Goal: Find specific page/section: Find specific page/section

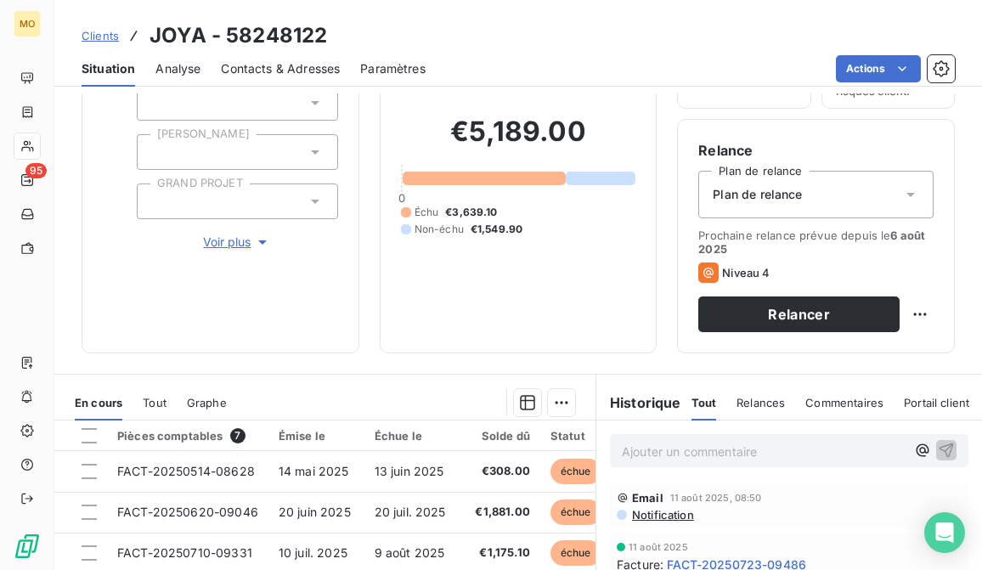
scroll to position [126, 0]
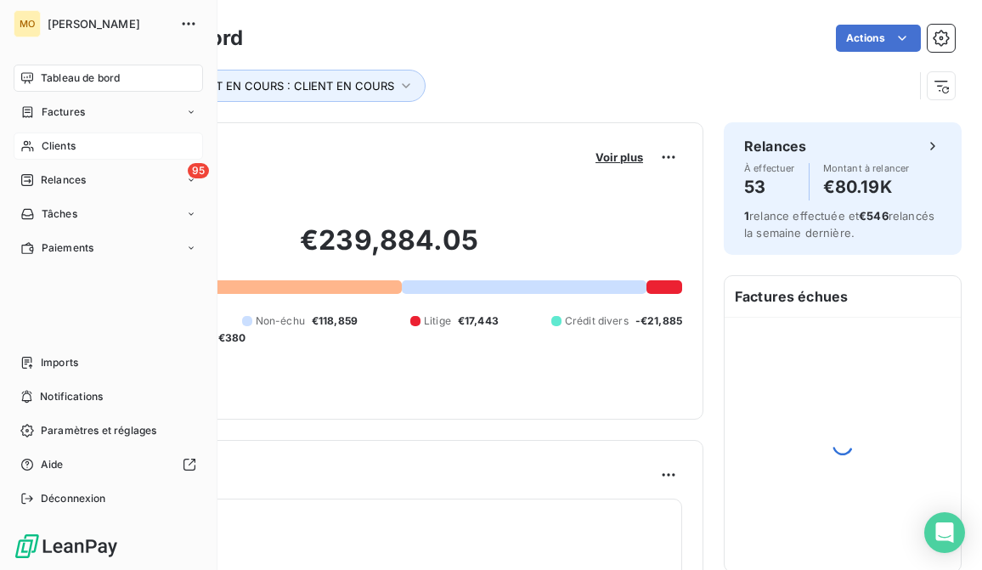
click at [36, 138] on div "Clients" at bounding box center [108, 146] width 189 height 27
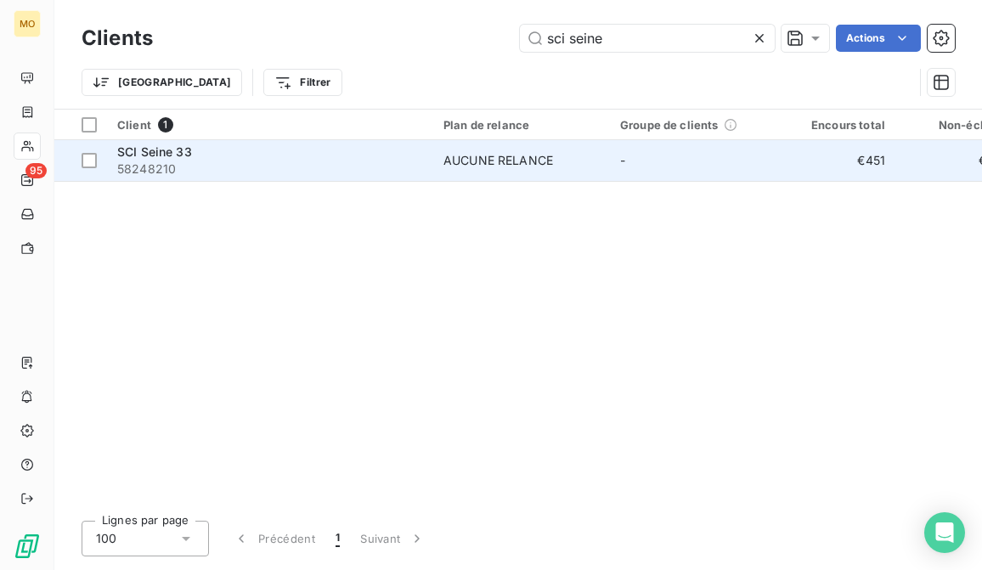
type input "sci seine"
click at [356, 153] on div "SCI Seine 33" at bounding box center [270, 152] width 306 height 17
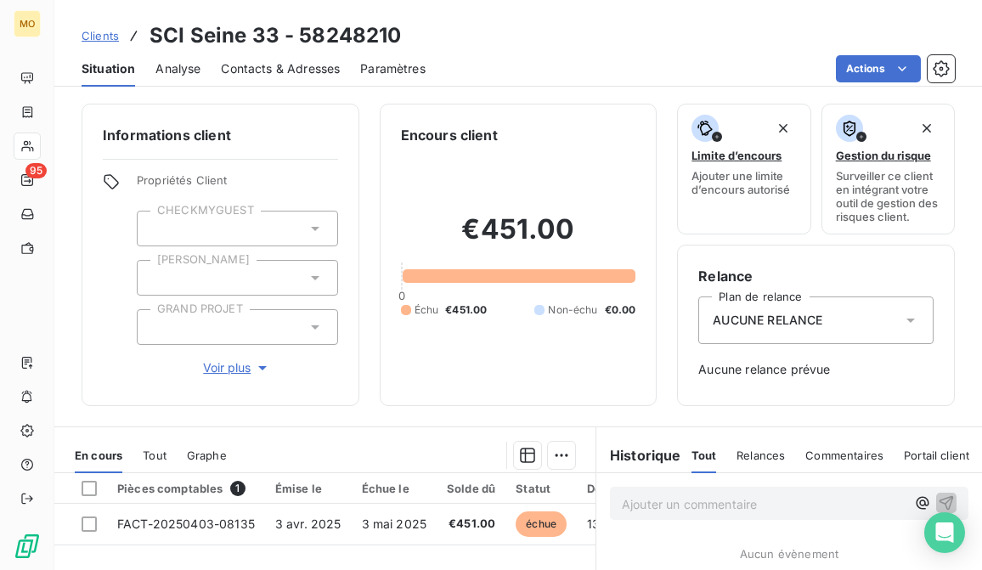
click at [322, 88] on div "Clients SCI Seine 33 - 58248210 Situation Analyse Contacts & Adresses Paramètre…" at bounding box center [518, 285] width 928 height 570
click at [322, 81] on div "Contacts & Adresses" at bounding box center [280, 69] width 119 height 36
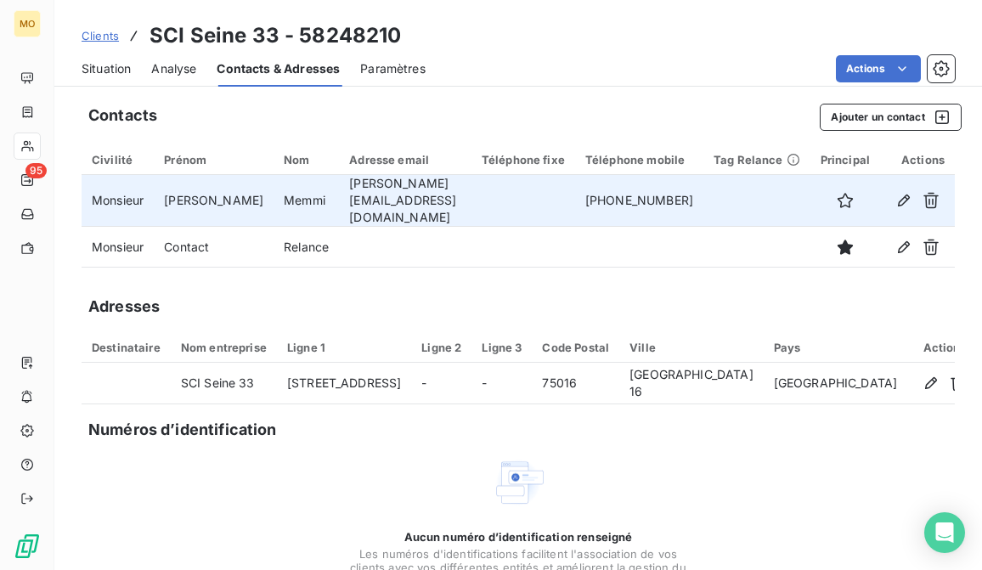
click at [382, 184] on td "rafael@rmac.fr" at bounding box center [405, 201] width 133 height 52
copy td "rafael@rmac.fr"
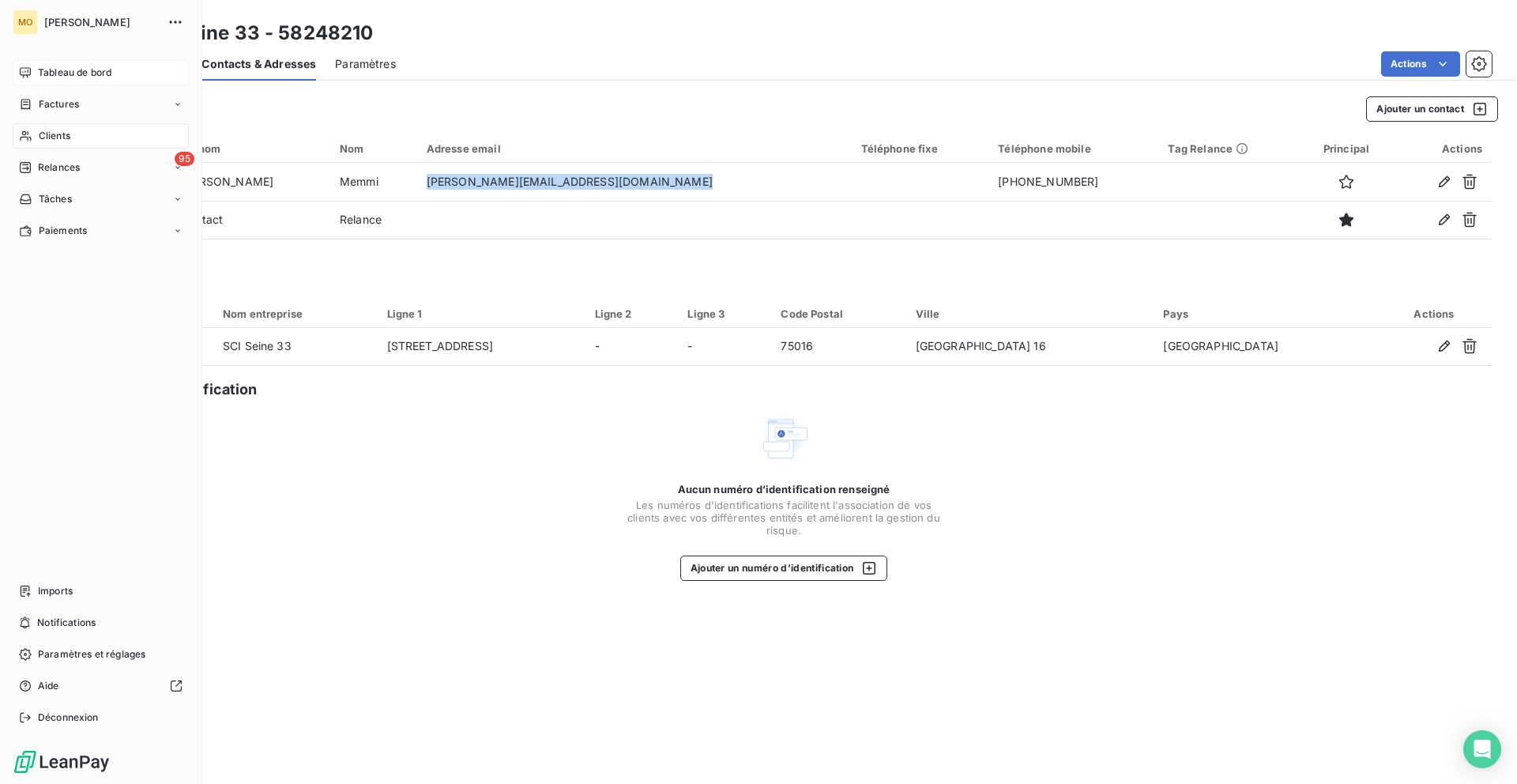
click at [24, 76] on icon at bounding box center [25, 73] width 13 height 13
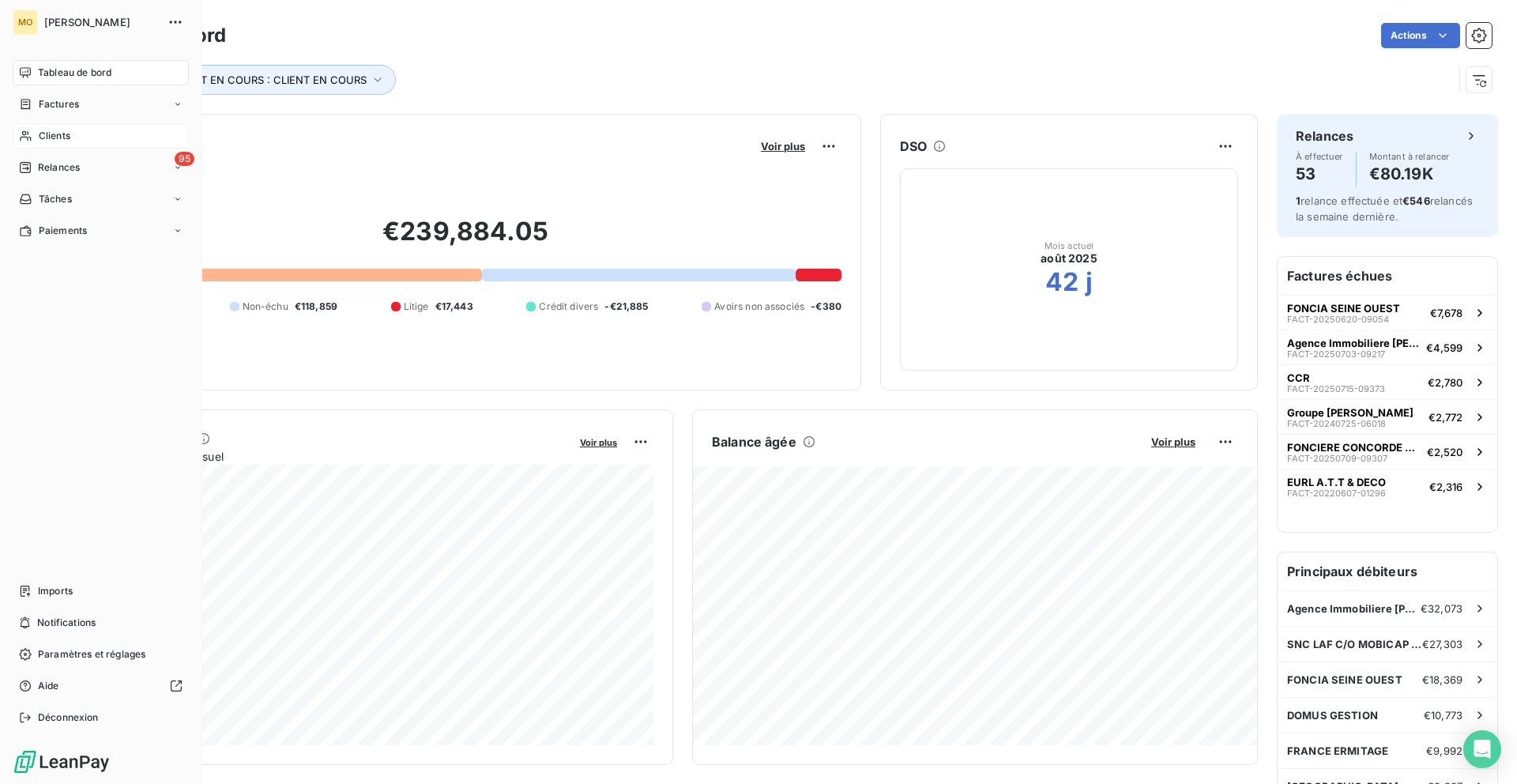
click at [55, 136] on span "Clients" at bounding box center [55, 136] width 32 height 14
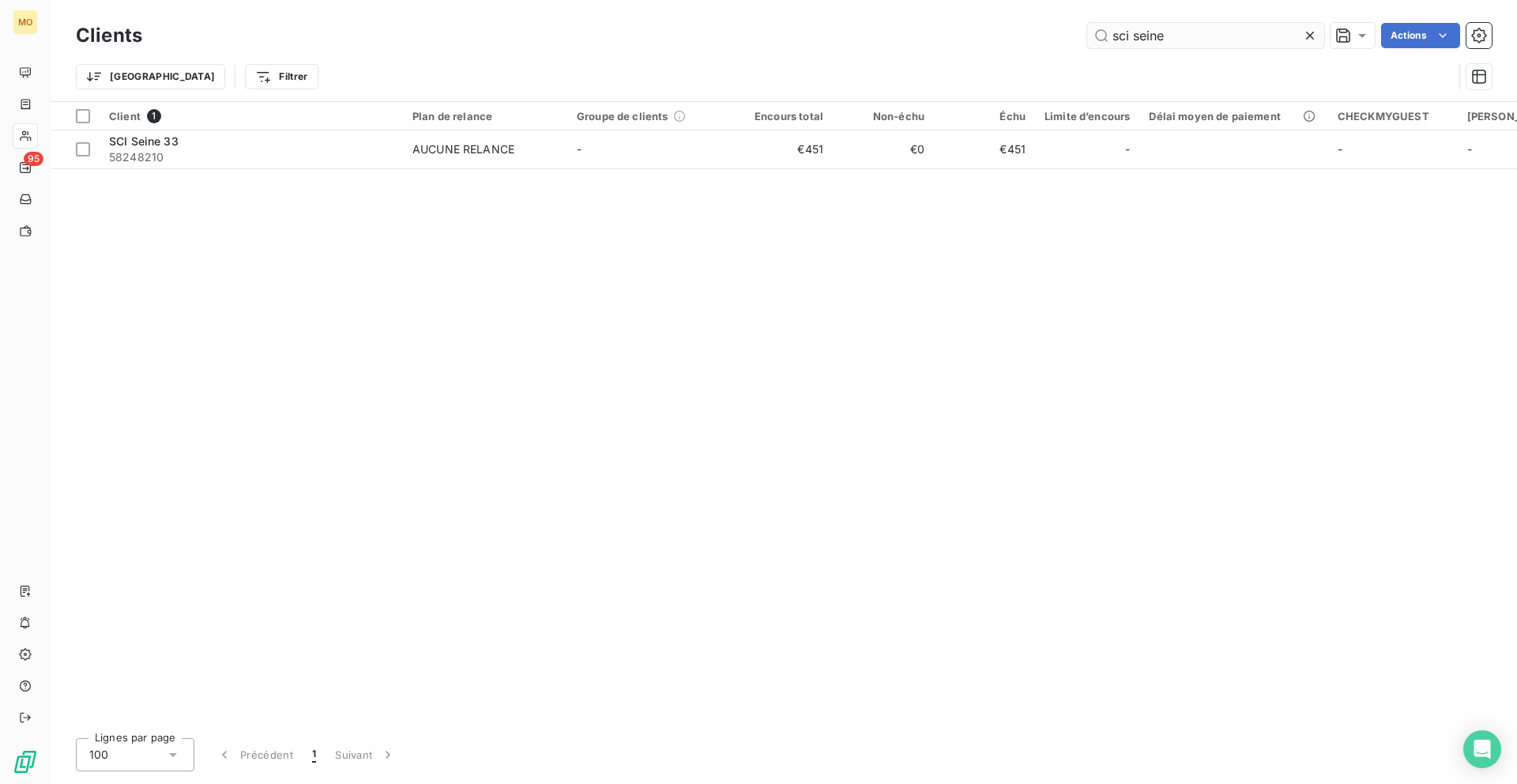
click at [912, 43] on input "sci seine" at bounding box center [1205, 35] width 237 height 25
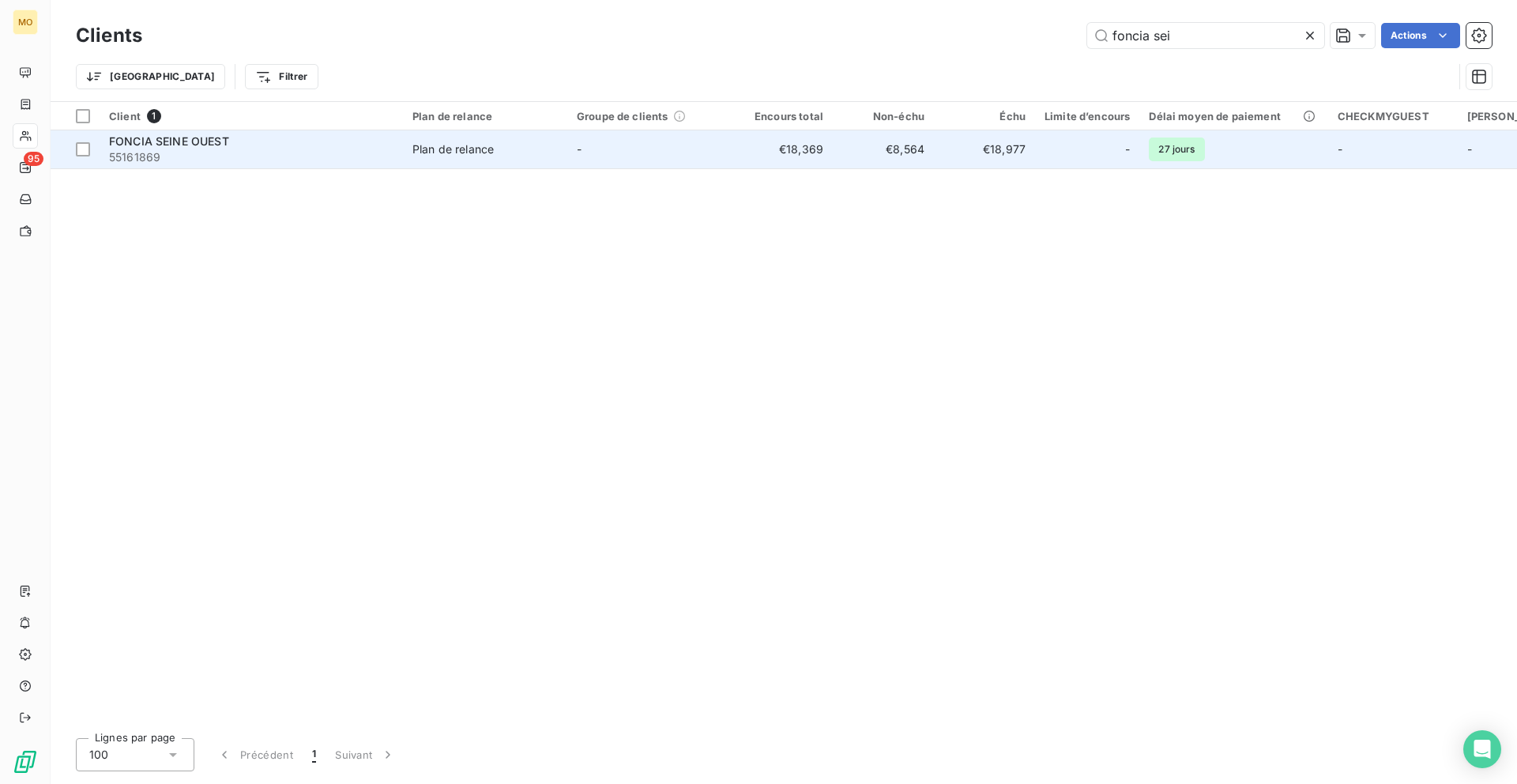
type input "foncia sei"
click at [251, 153] on span "55161869" at bounding box center [251, 157] width 285 height 16
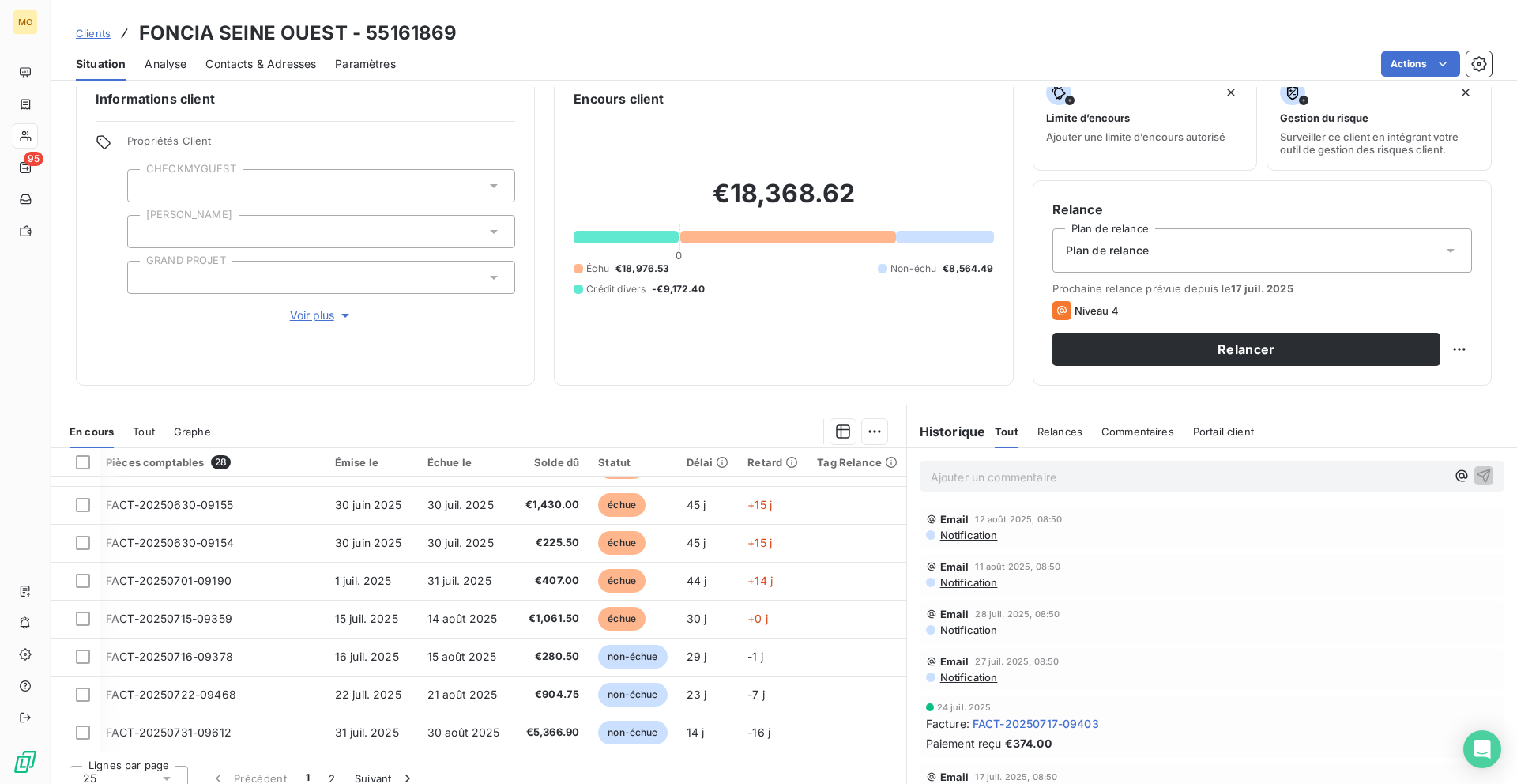
scroll to position [33, 0]
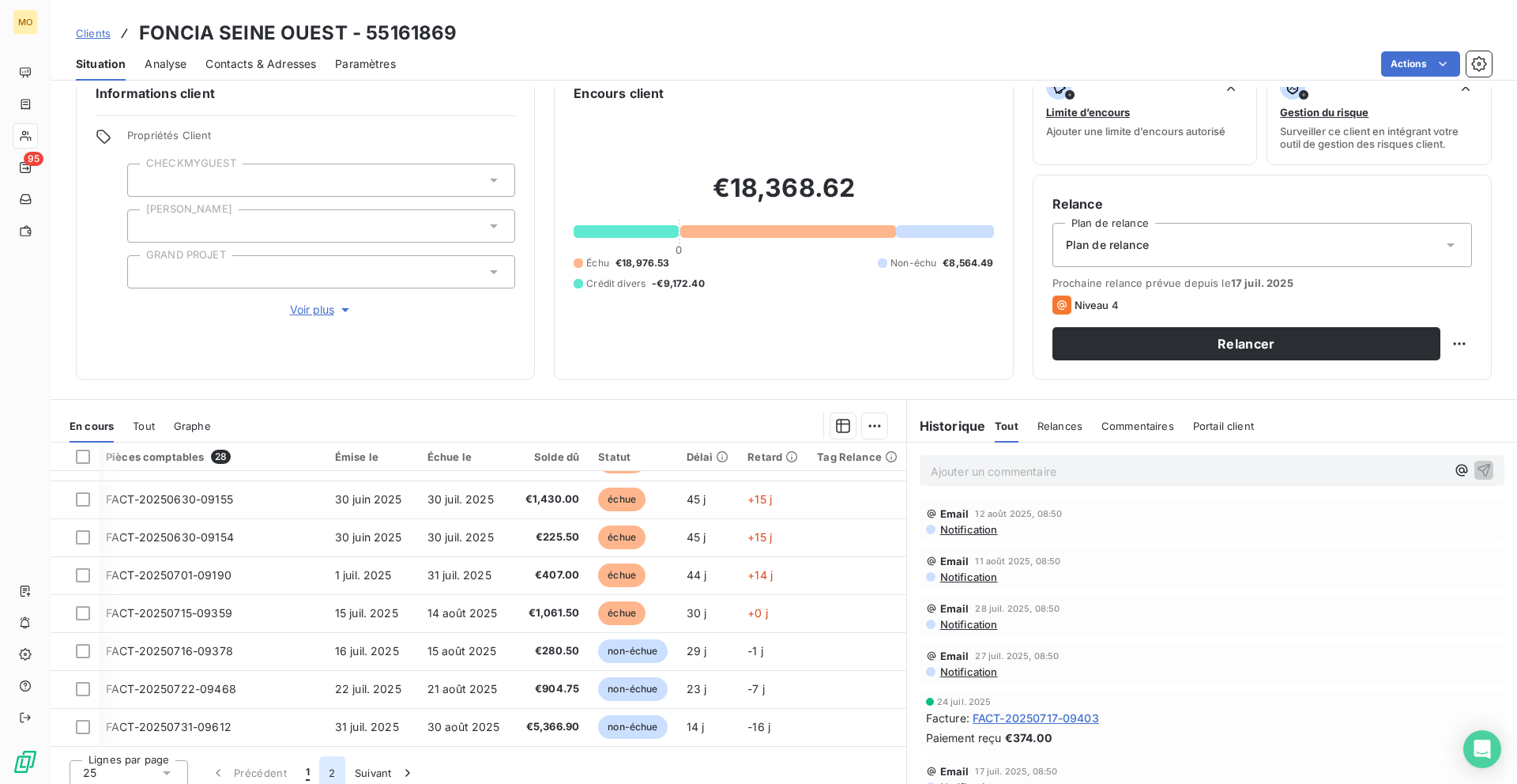
click at [332, 529] on button "2" at bounding box center [331, 773] width 25 height 33
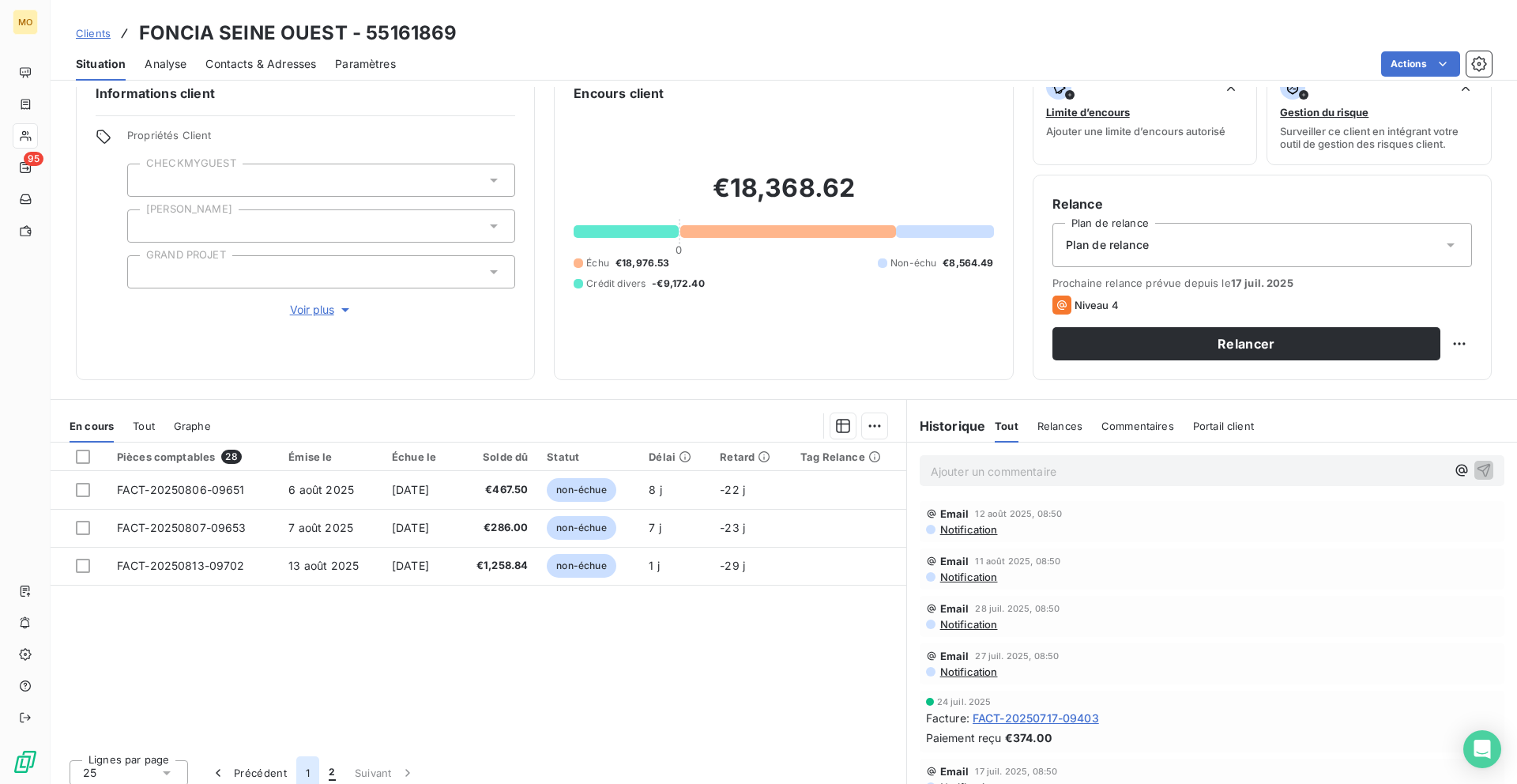
click at [307, 529] on button "1" at bounding box center [308, 773] width 23 height 33
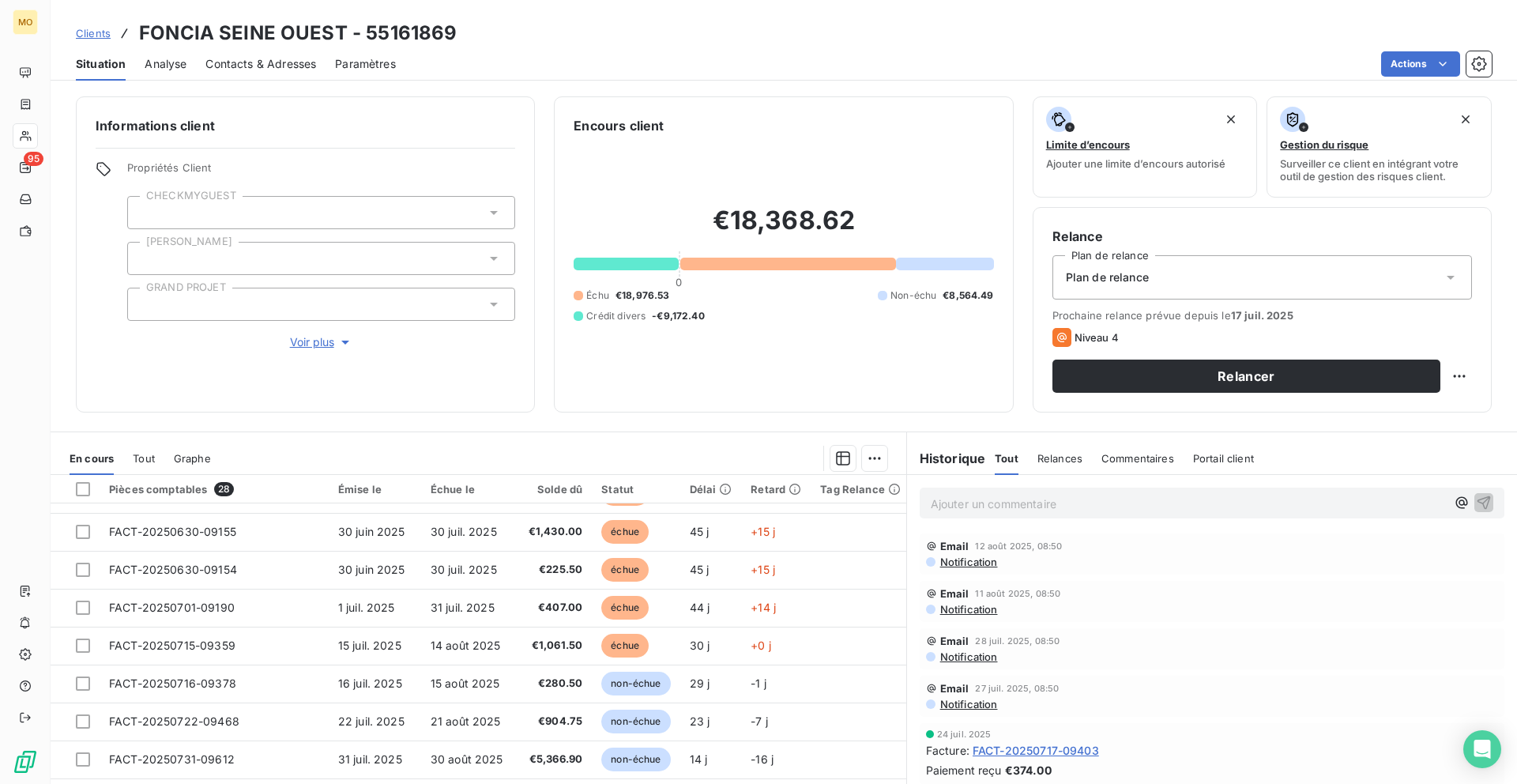
scroll to position [43, 0]
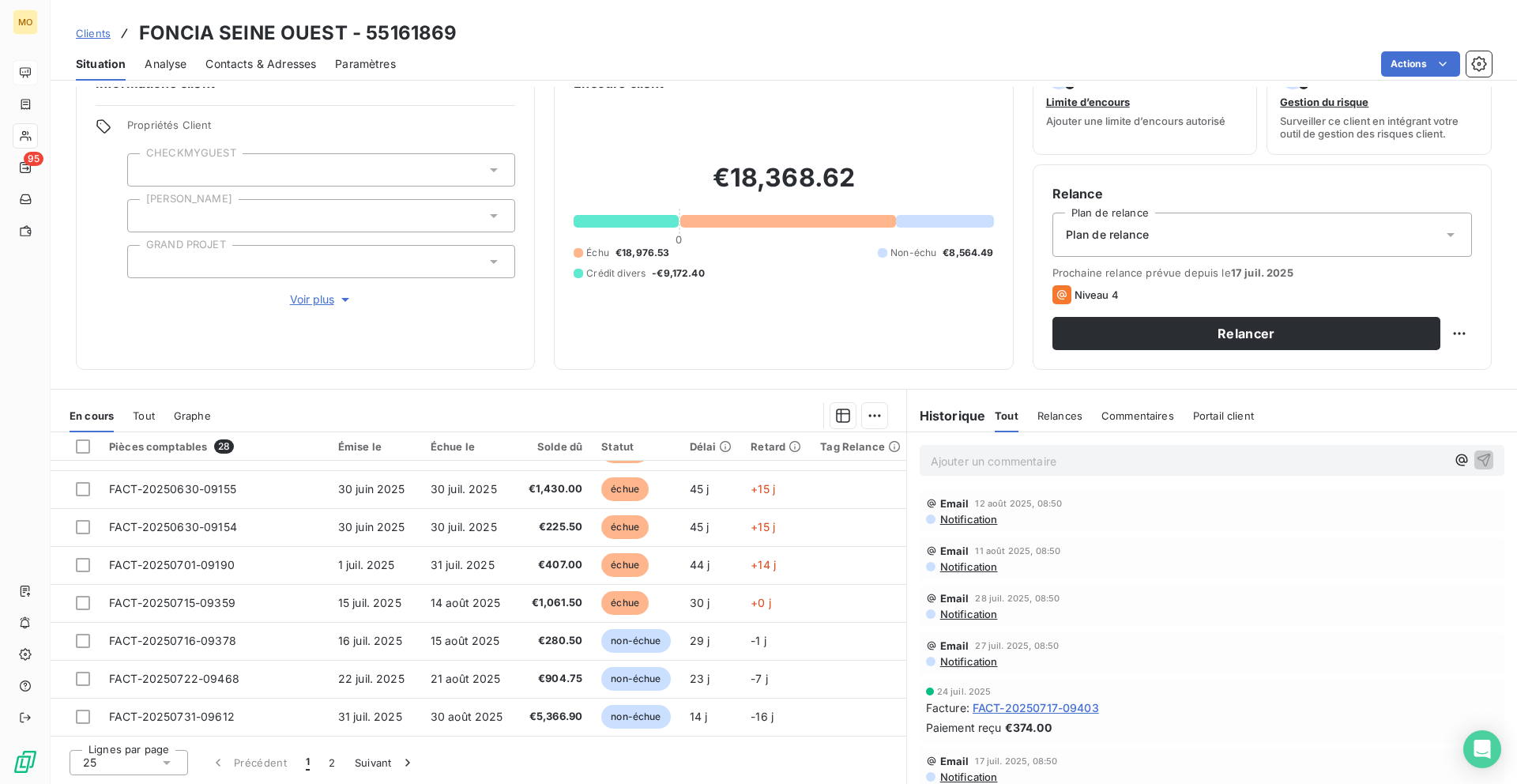
click at [21, 66] on icon at bounding box center [25, 73] width 13 height 13
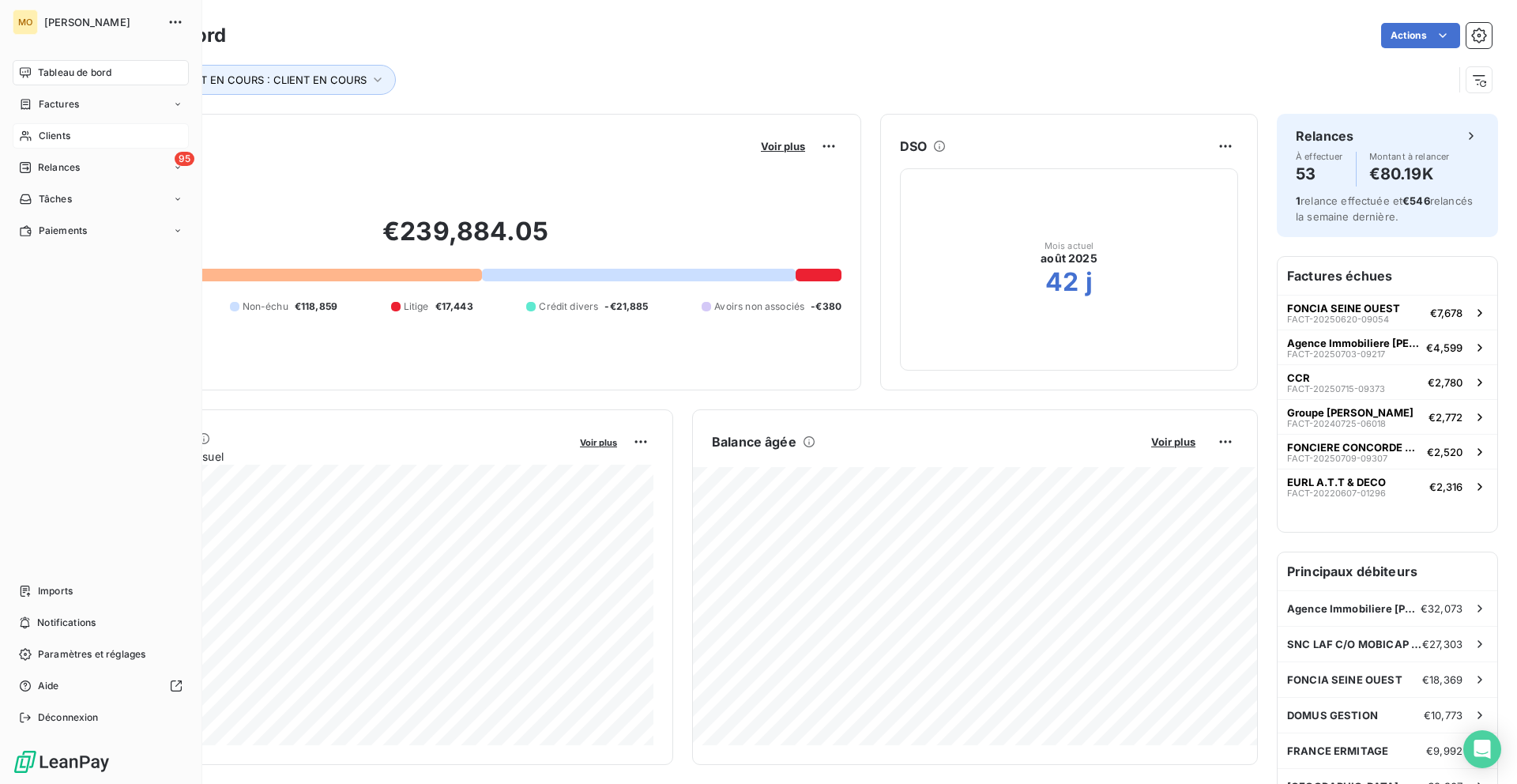
click at [35, 140] on div "Clients" at bounding box center [100, 136] width 176 height 25
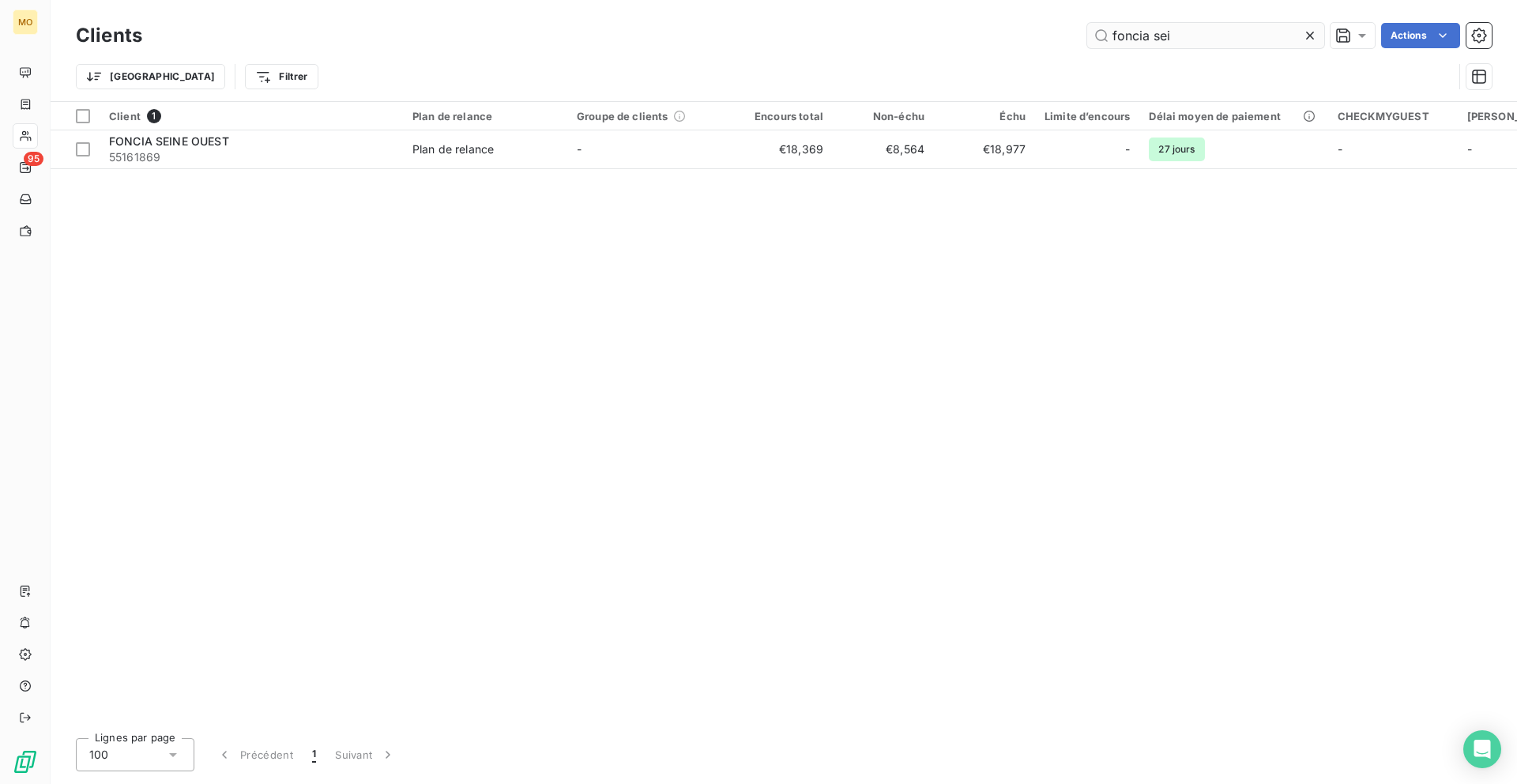
click at [912, 39] on input "foncia sei" at bounding box center [1205, 35] width 237 height 25
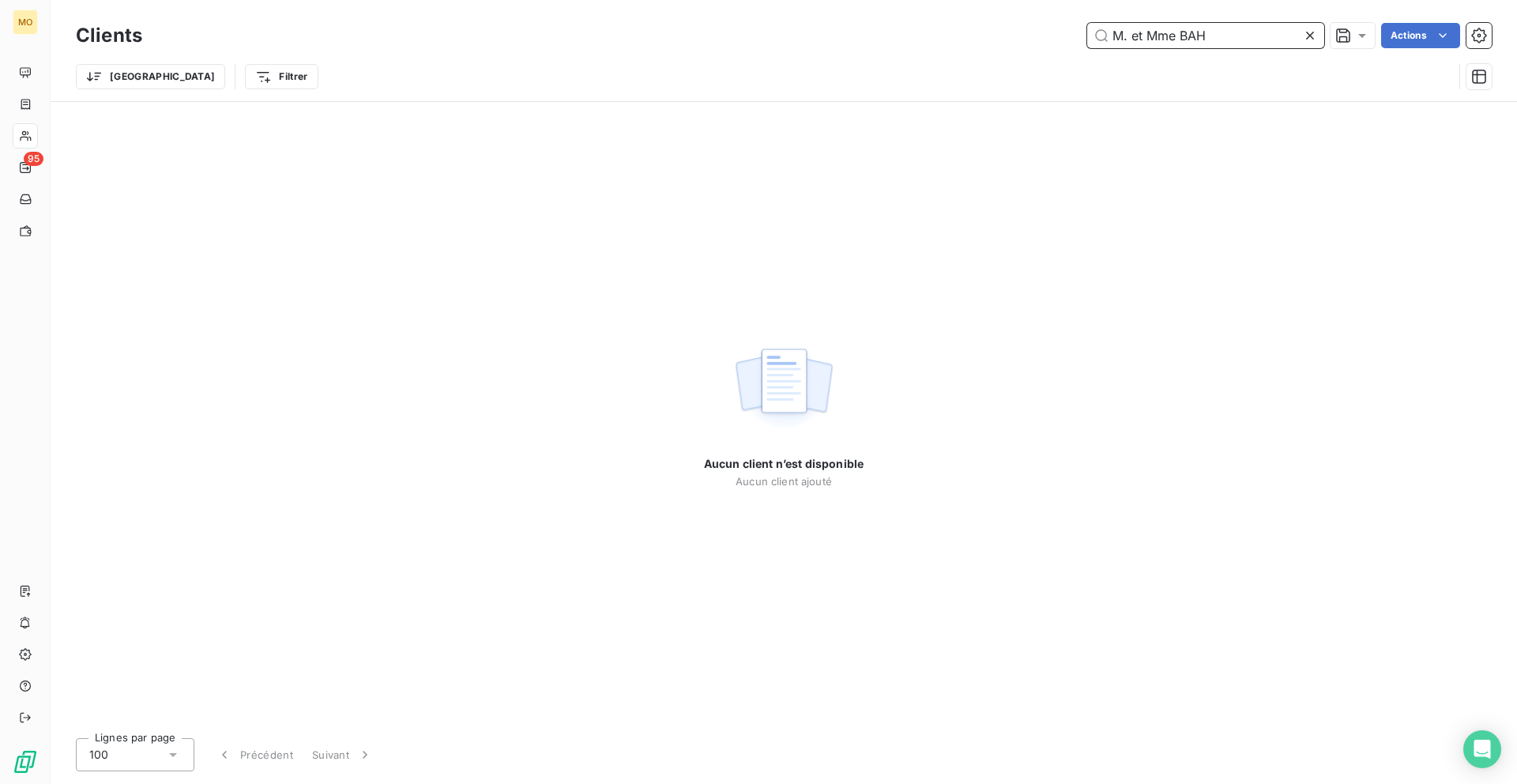
click at [912, 28] on input "M. et Mme BAH" at bounding box center [1205, 35] width 237 height 25
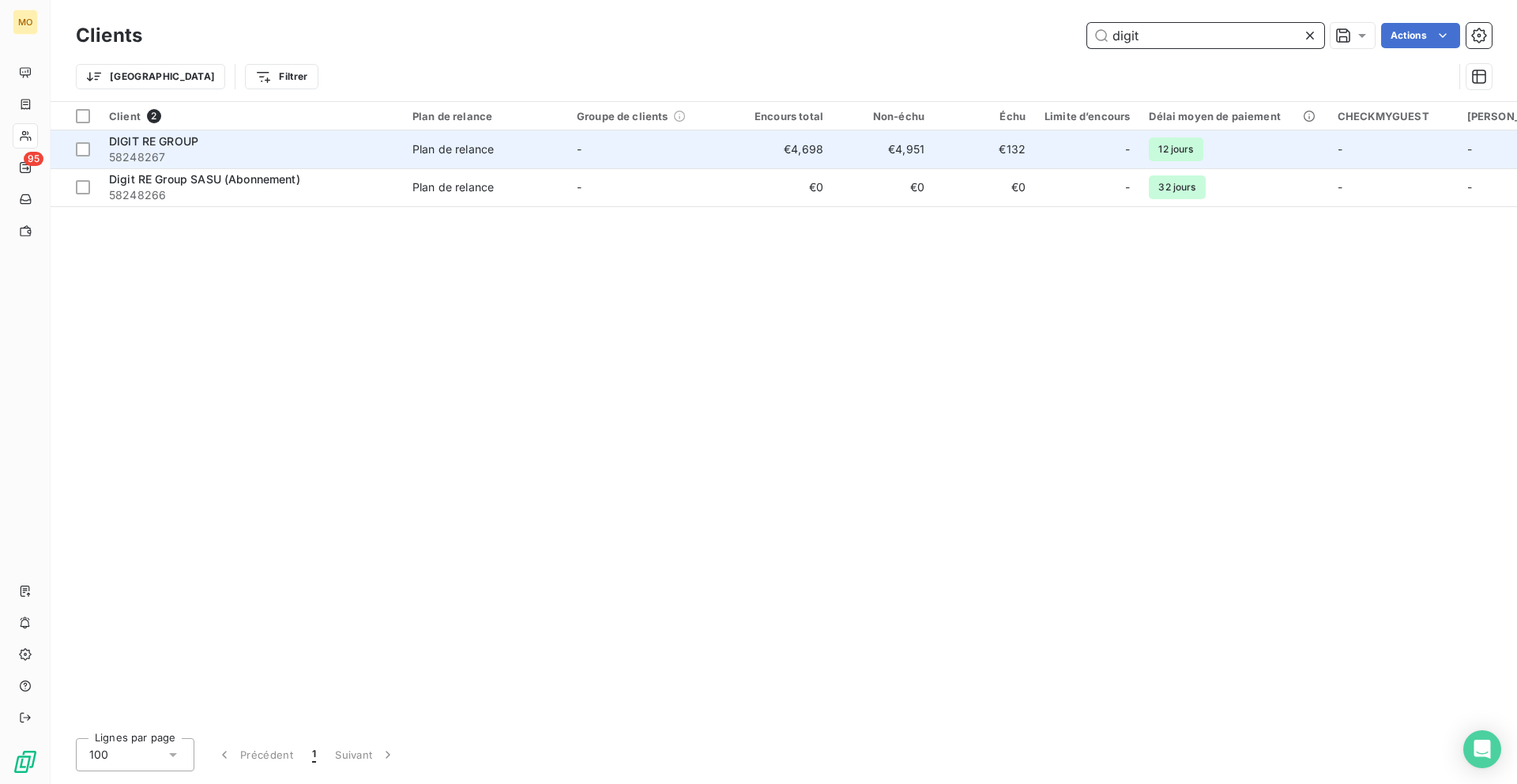
type input "digit"
click at [805, 139] on td "€4,698" at bounding box center [782, 149] width 101 height 38
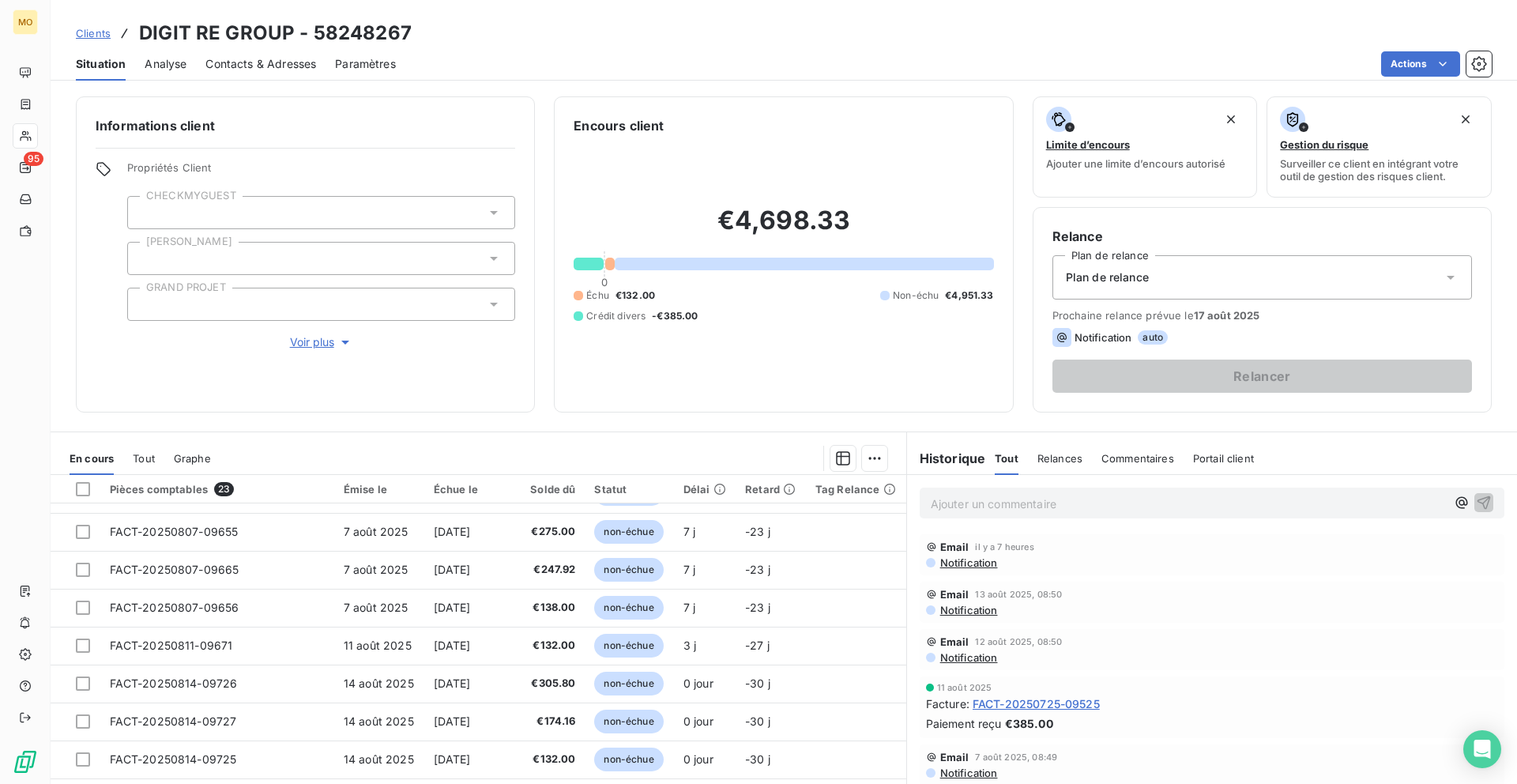
scroll to position [43, 0]
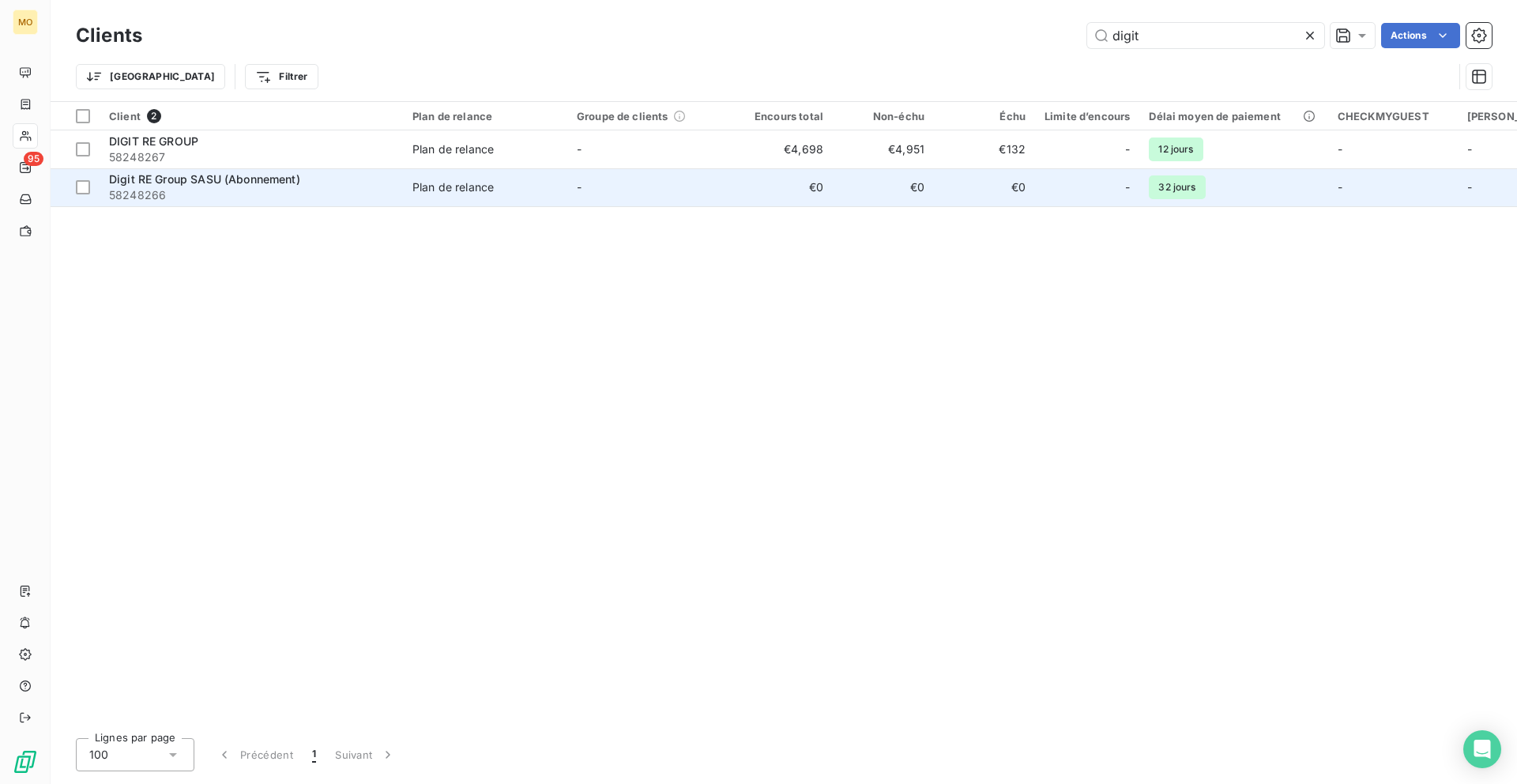
click at [608, 195] on td "-" at bounding box center [649, 187] width 165 height 38
